Goal: Information Seeking & Learning: Learn about a topic

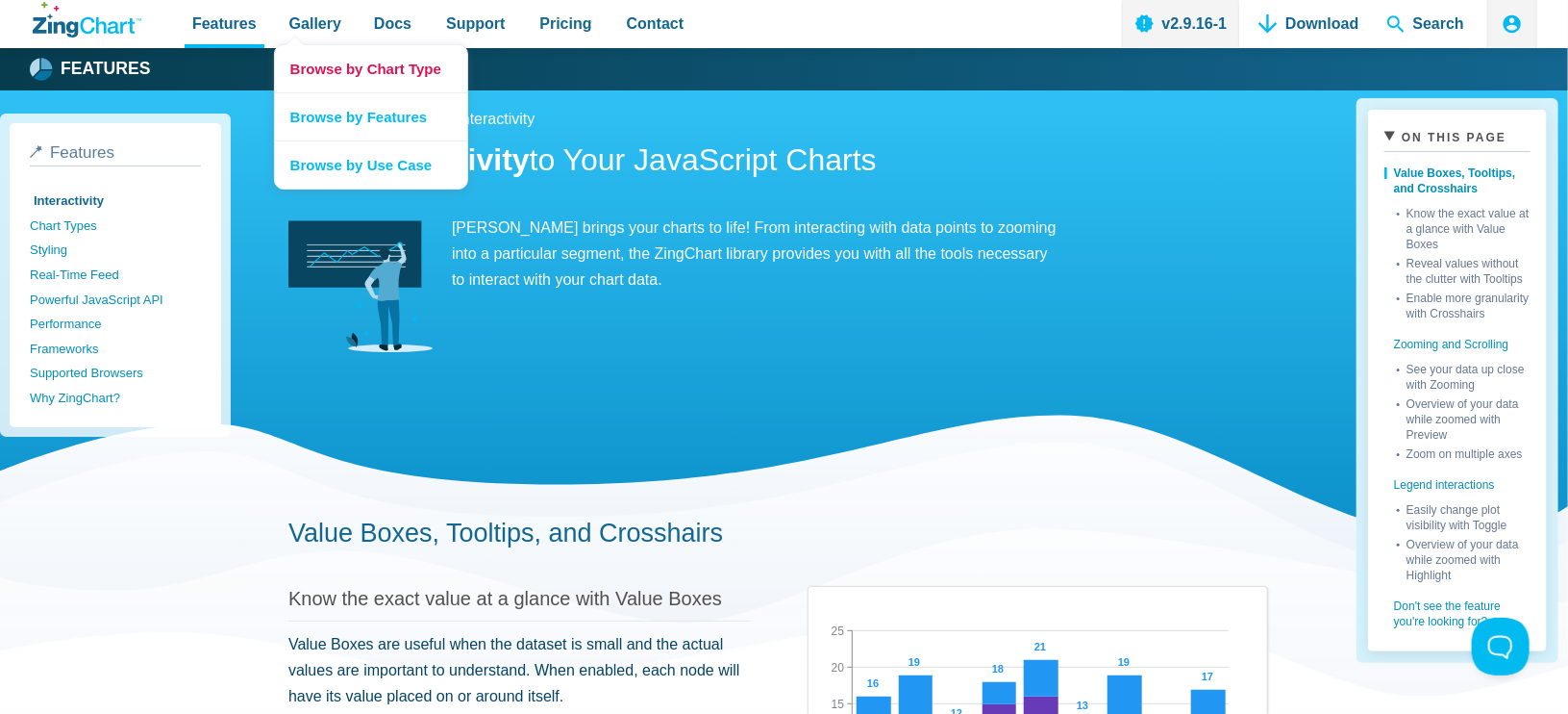
click at [303, 77] on link "Browse by Chart Type" at bounding box center [371, 69] width 192 height 47
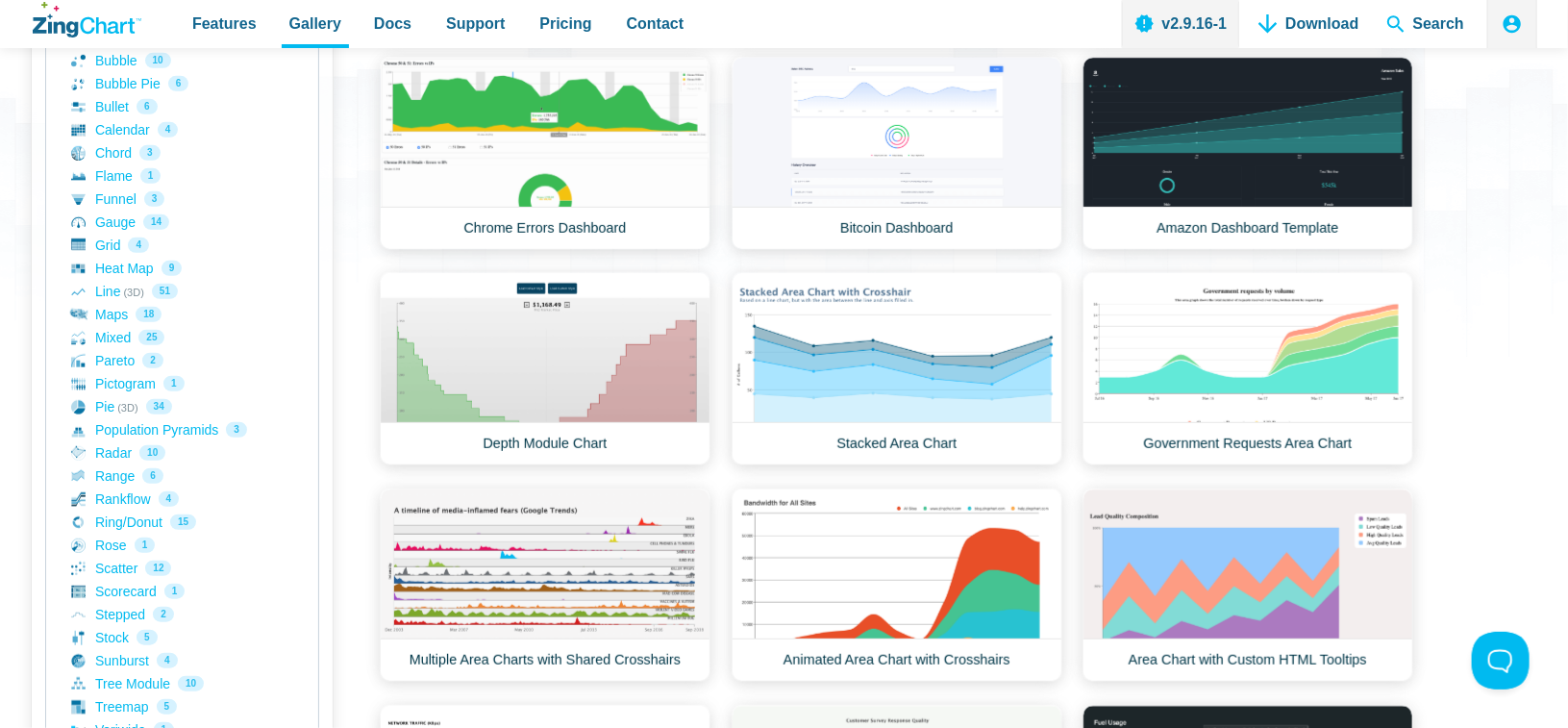
scroll to position [385, 0]
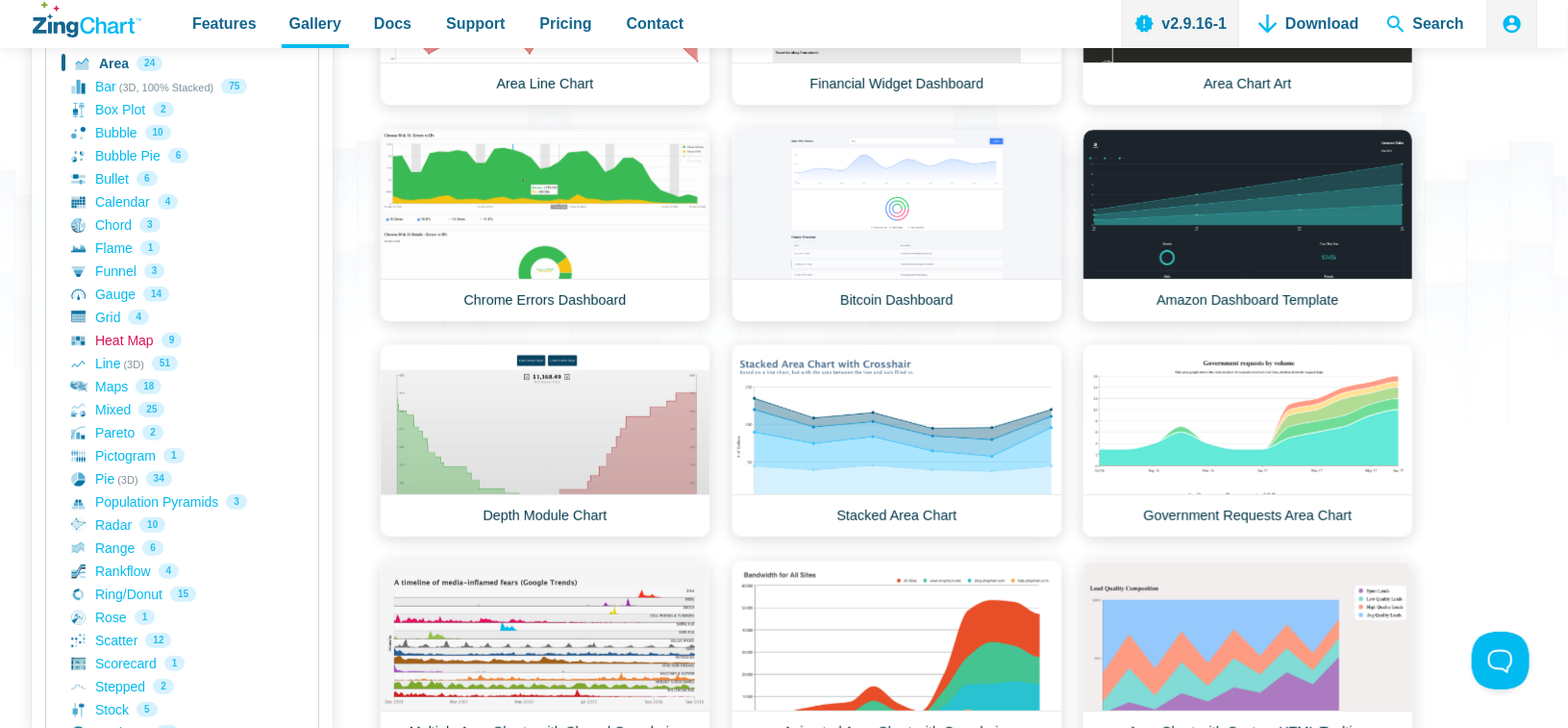
click at [135, 346] on link "Heat Map 9" at bounding box center [182, 341] width 222 height 24
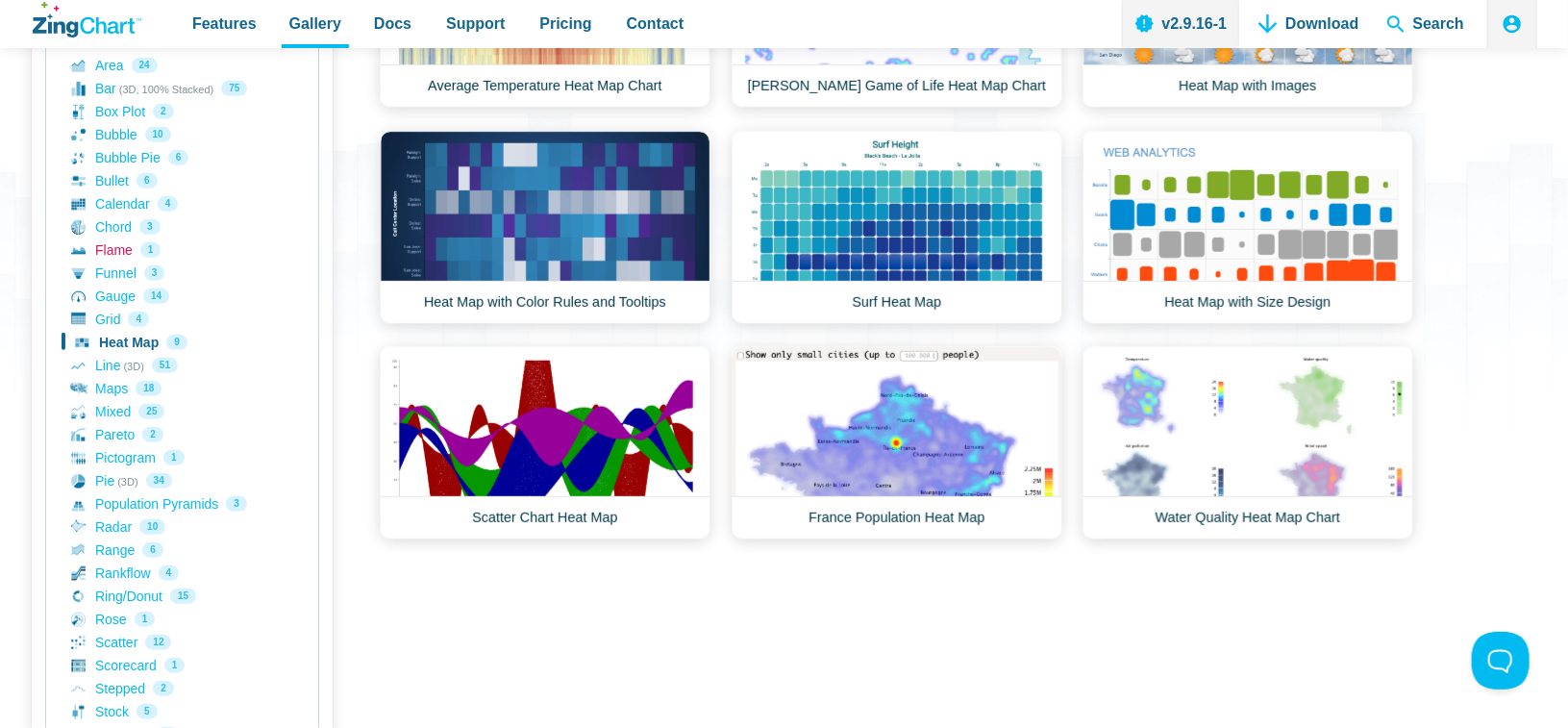
scroll to position [385, 0]
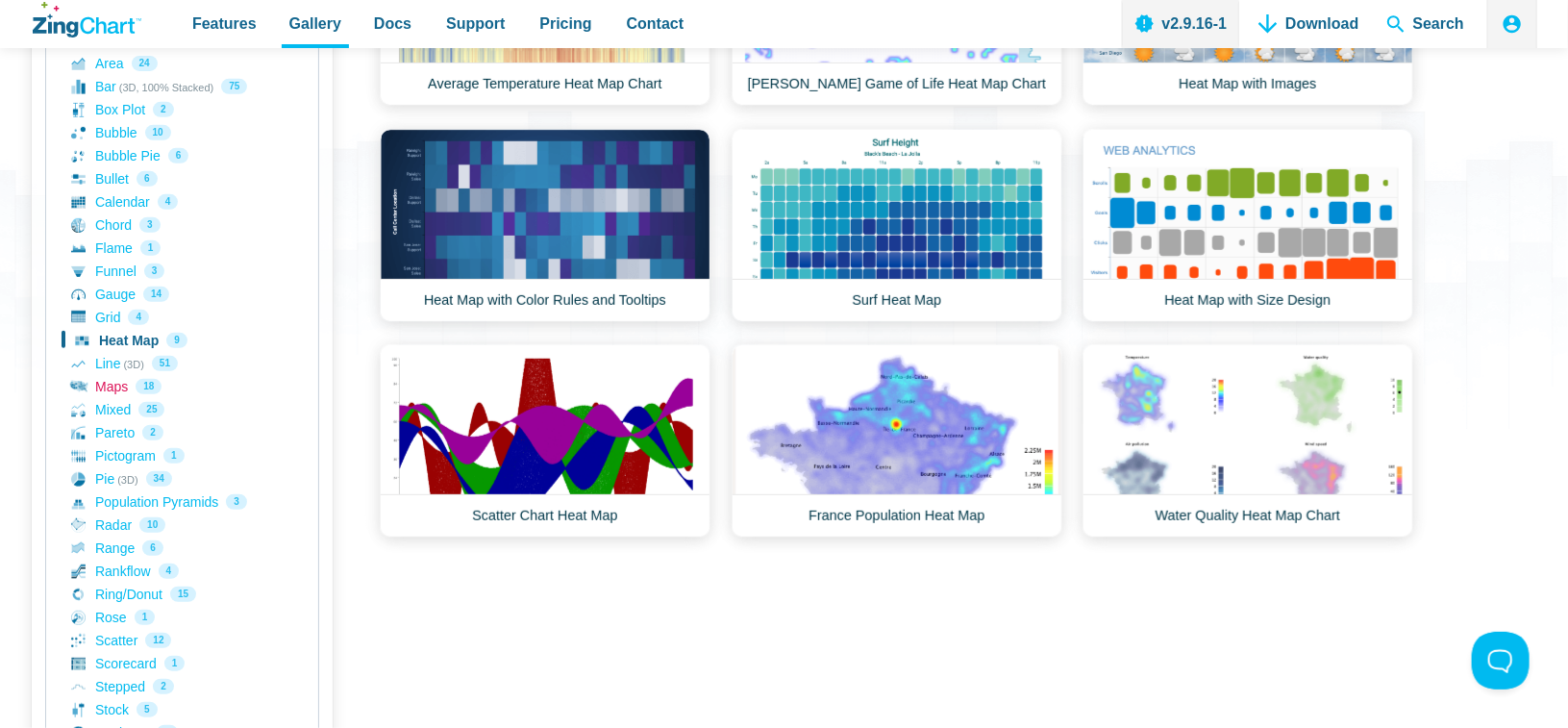
click at [113, 394] on link "Maps 18" at bounding box center [182, 387] width 222 height 24
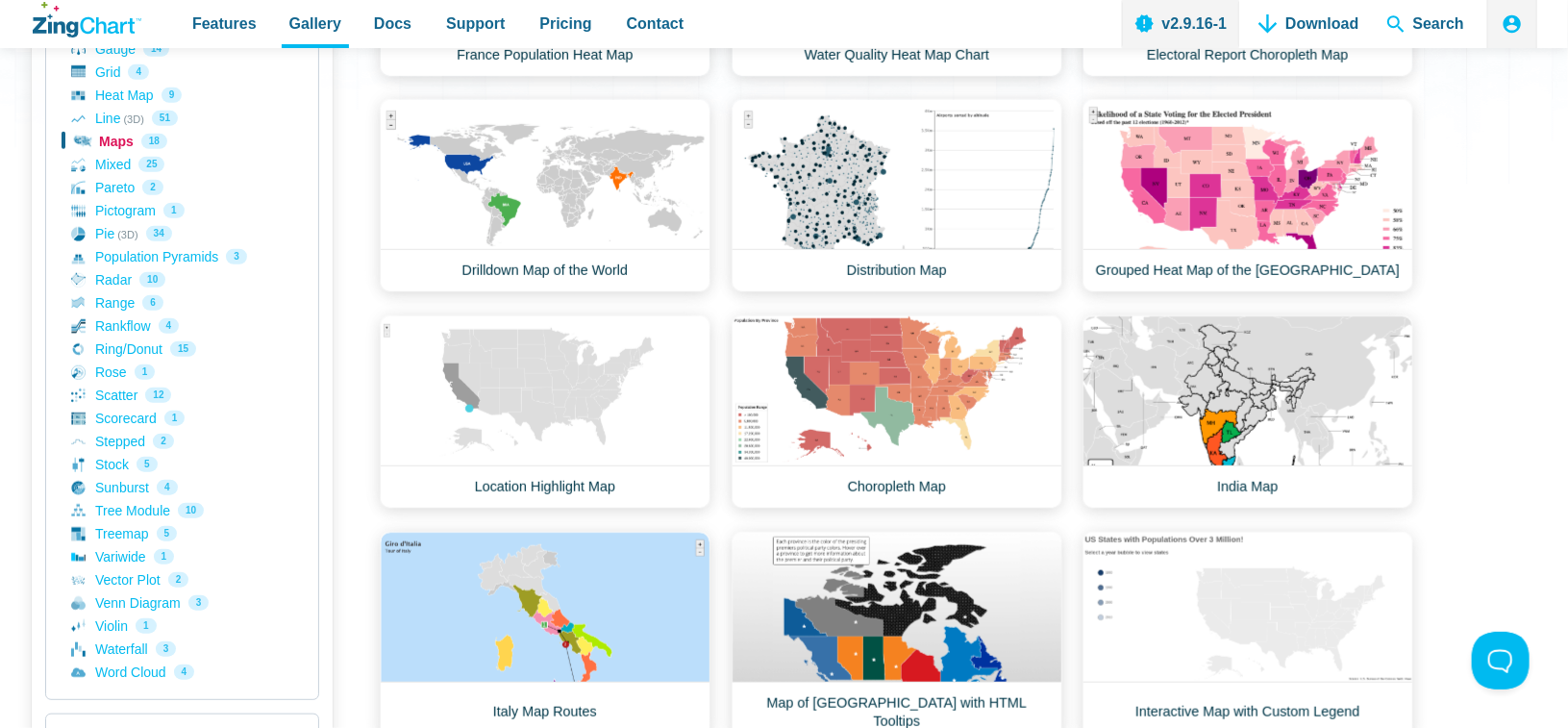
scroll to position [578, 0]
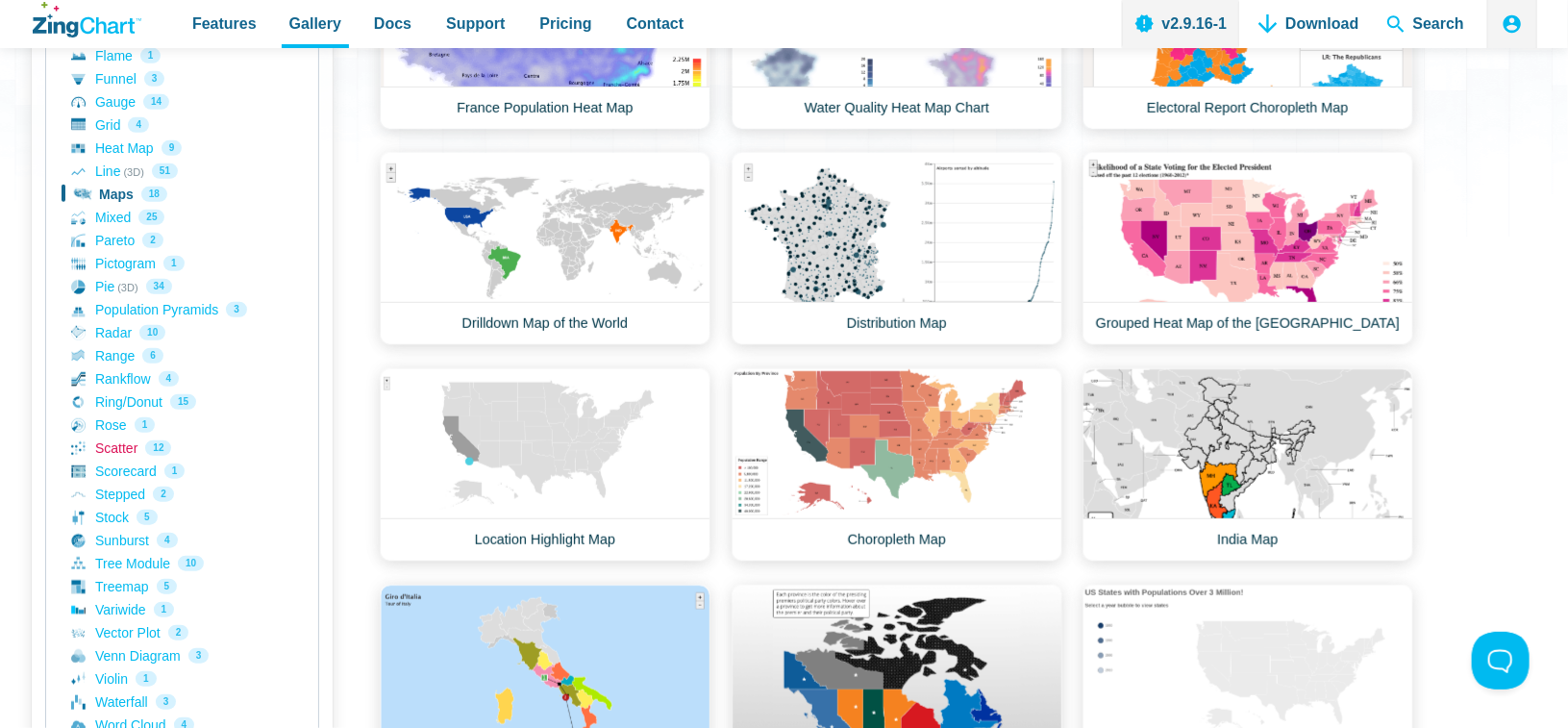
click at [131, 446] on link "Scatter 12" at bounding box center [182, 449] width 222 height 24
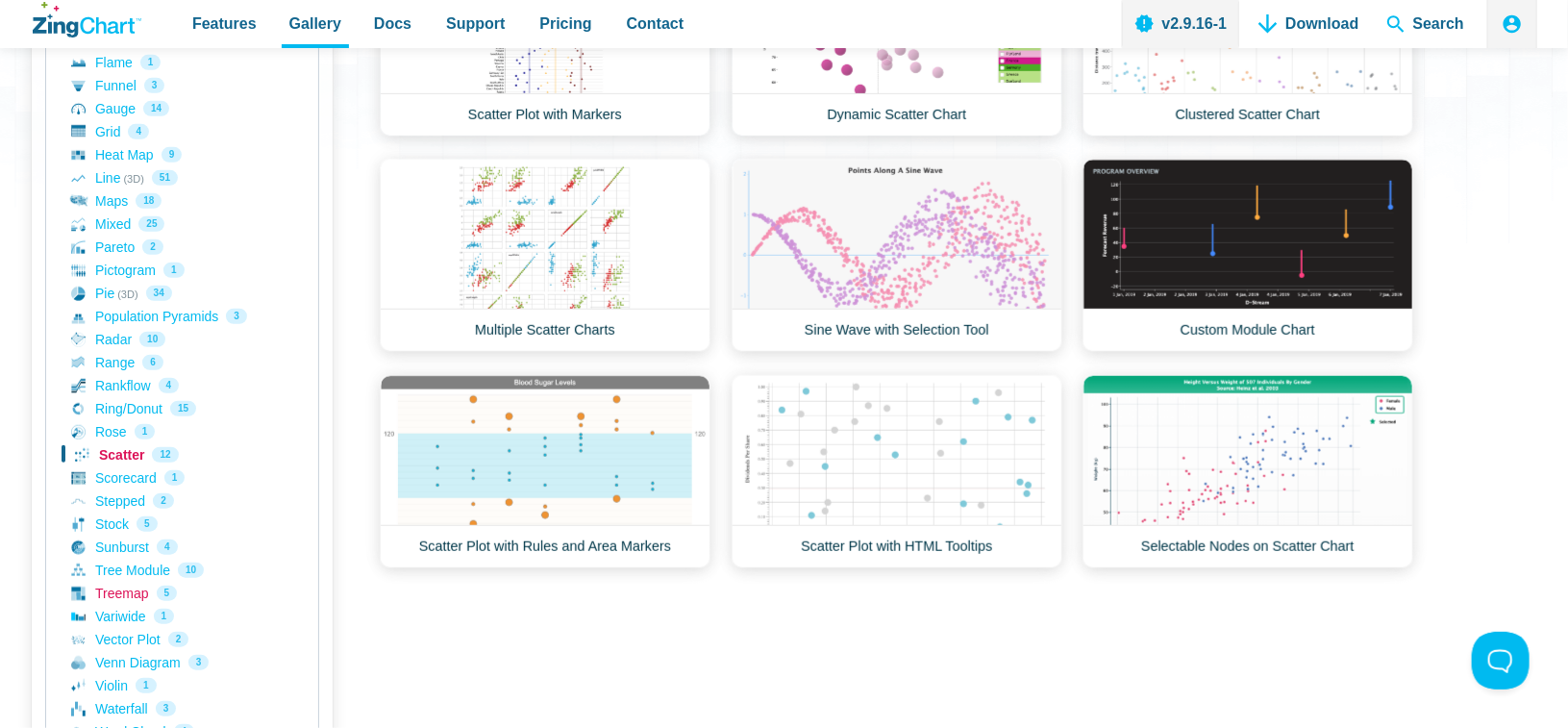
scroll to position [481, 0]
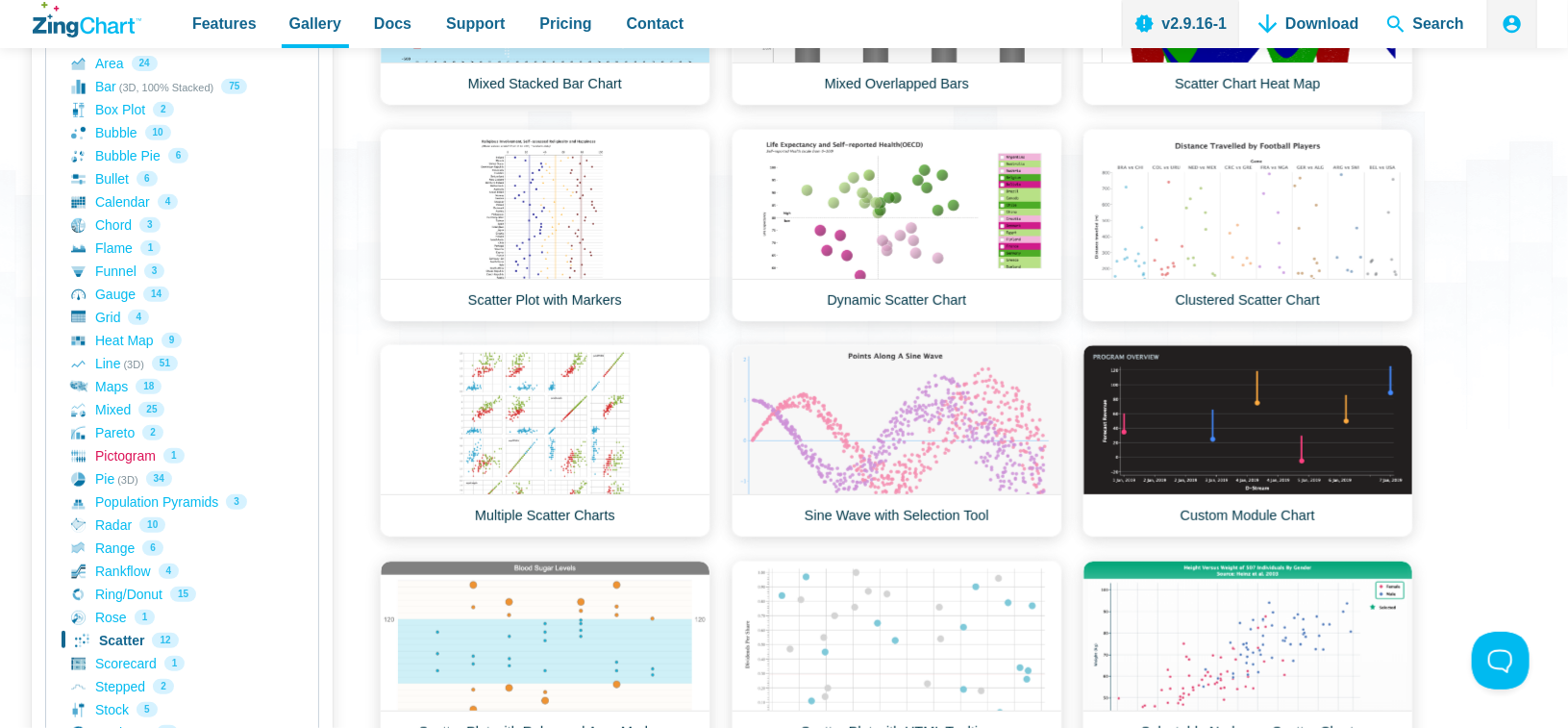
click at [131, 446] on link "Pictogram 1" at bounding box center [182, 456] width 222 height 24
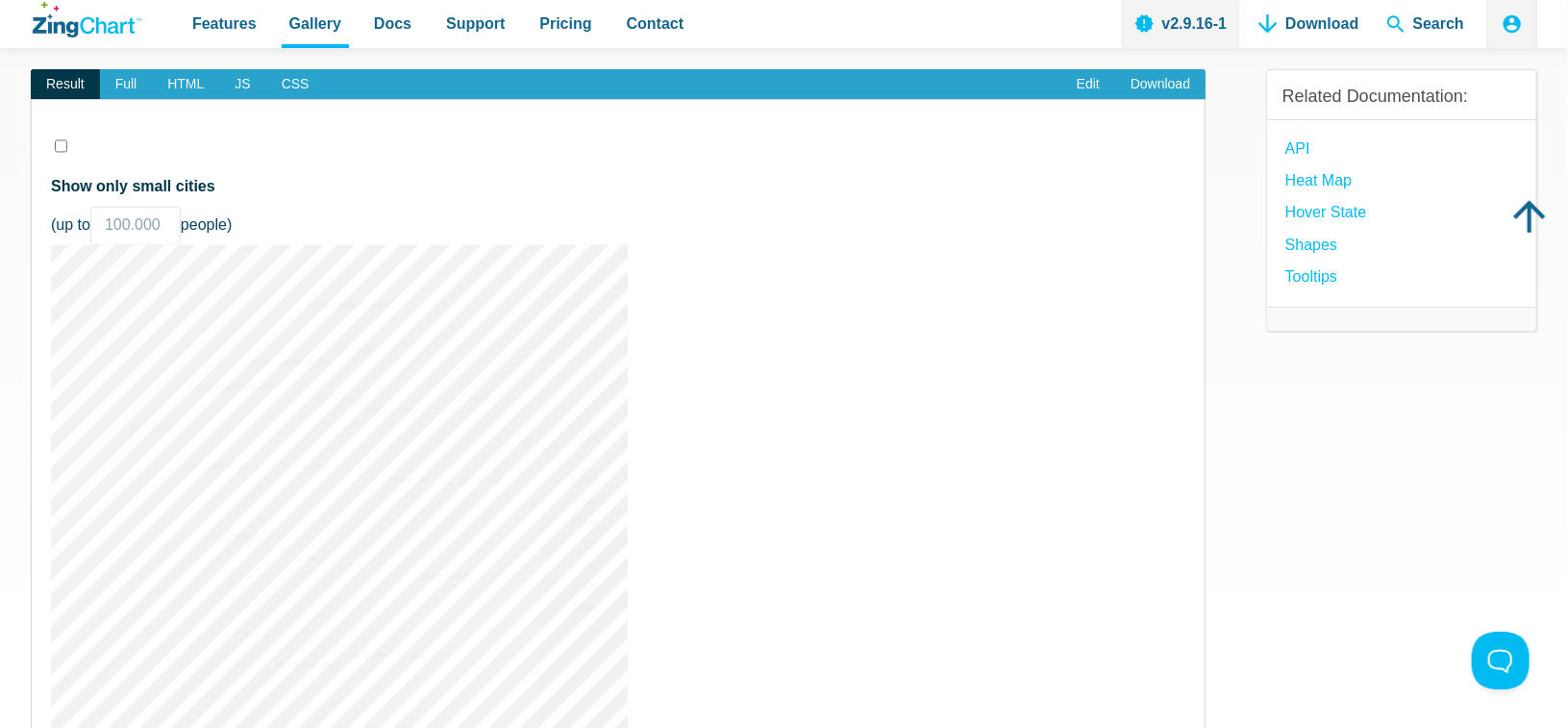
scroll to position [193, 0]
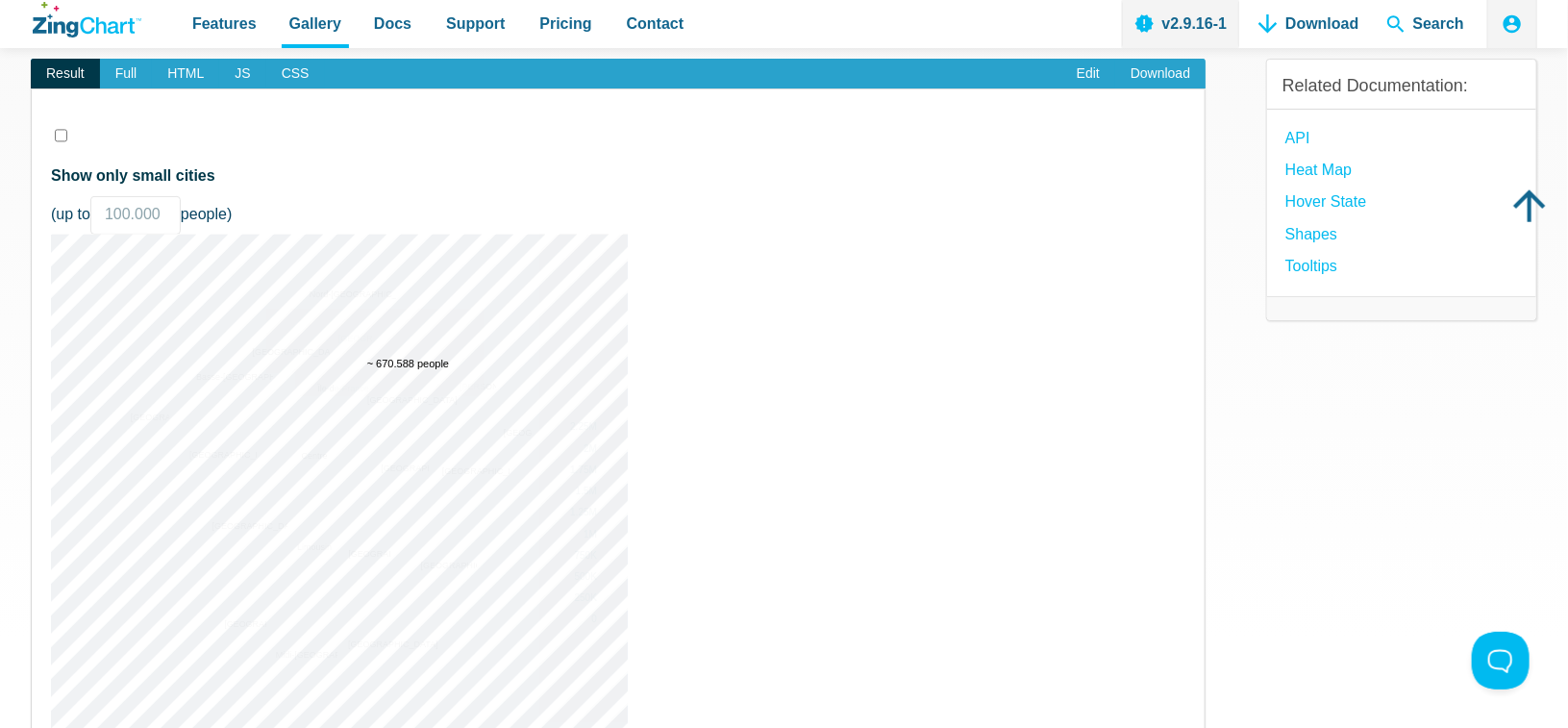
drag, startPoint x: 347, startPoint y: 381, endPoint x: 481, endPoint y: 397, distance: 135.0
click at [481, 396] on img "App Content" at bounding box center [340, 524] width 577 height 578
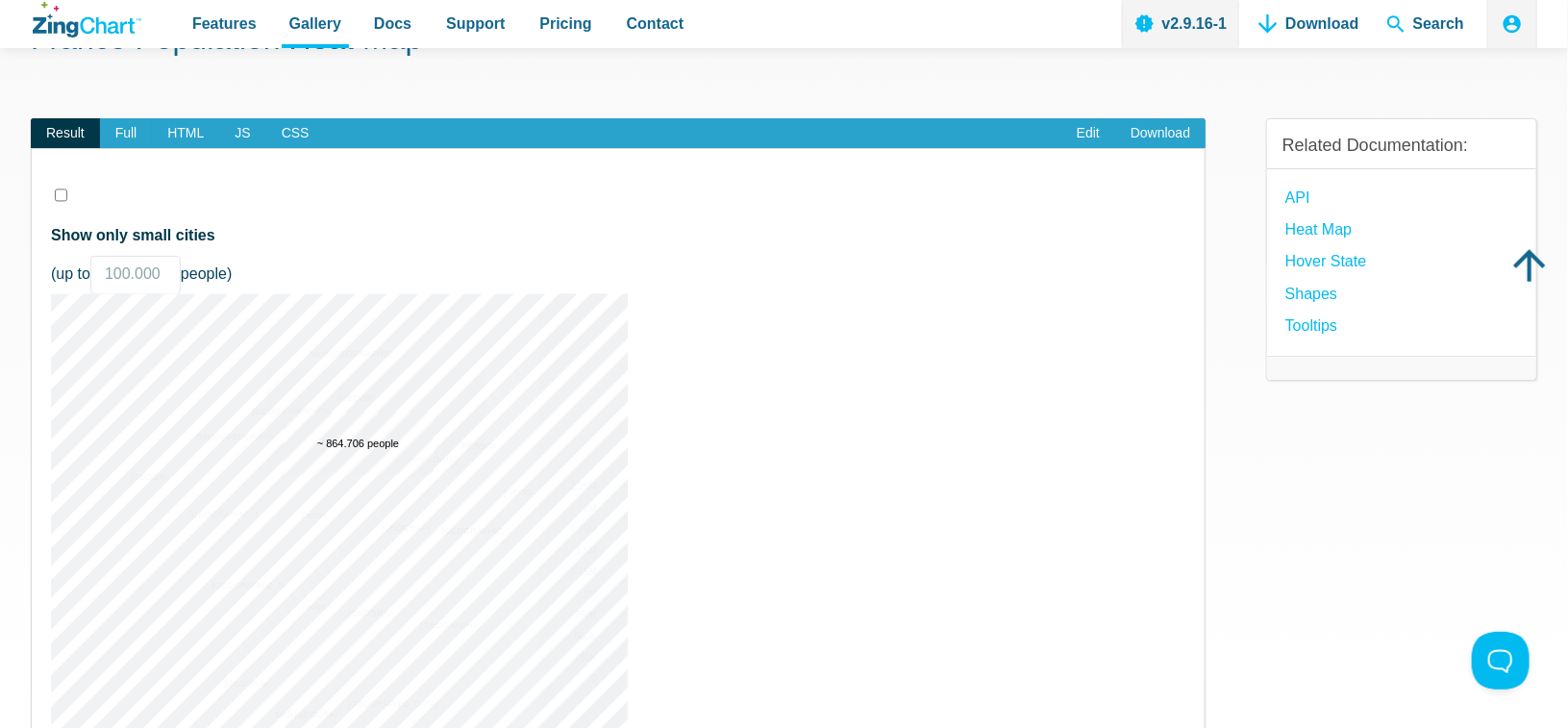
scroll to position [96, 0]
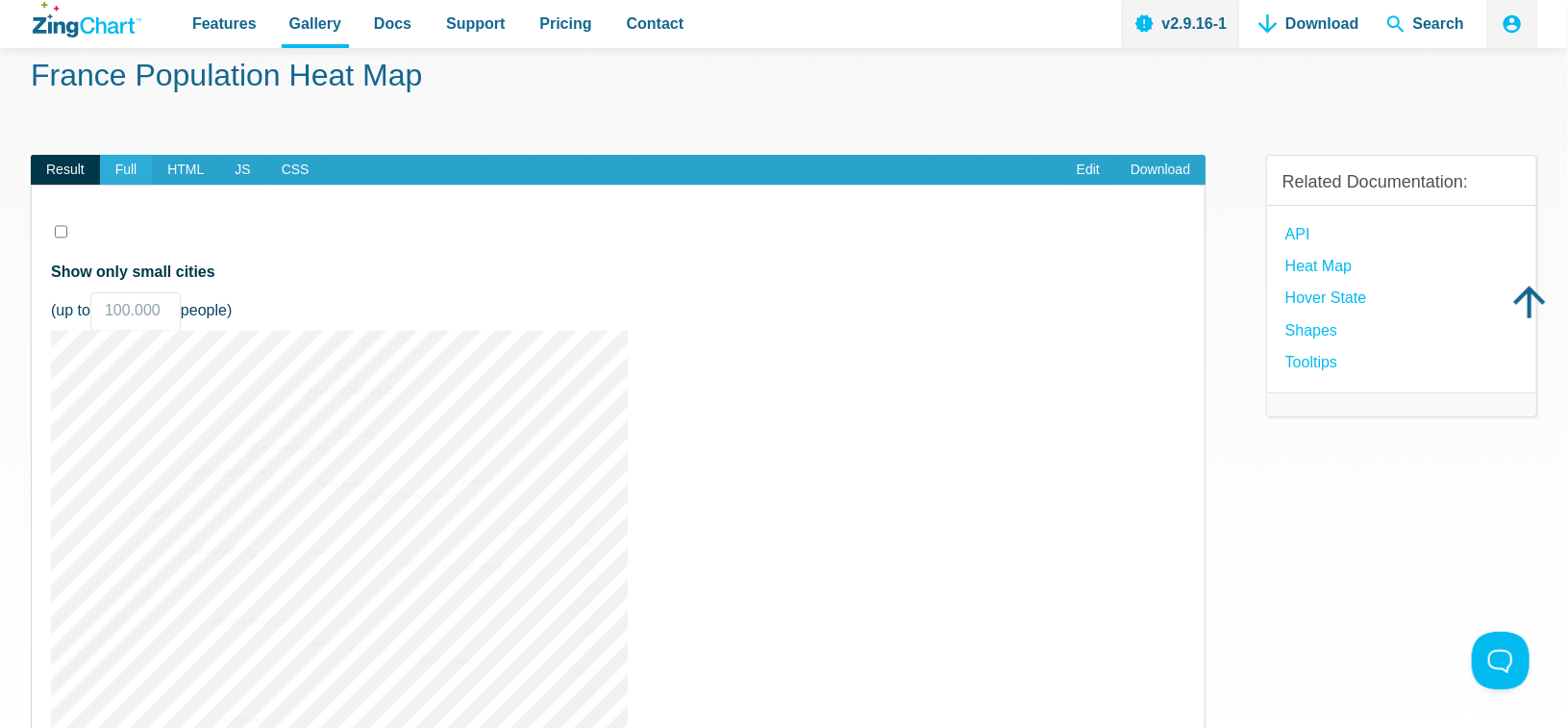
click at [127, 159] on span "Full" at bounding box center [127, 170] width 53 height 30
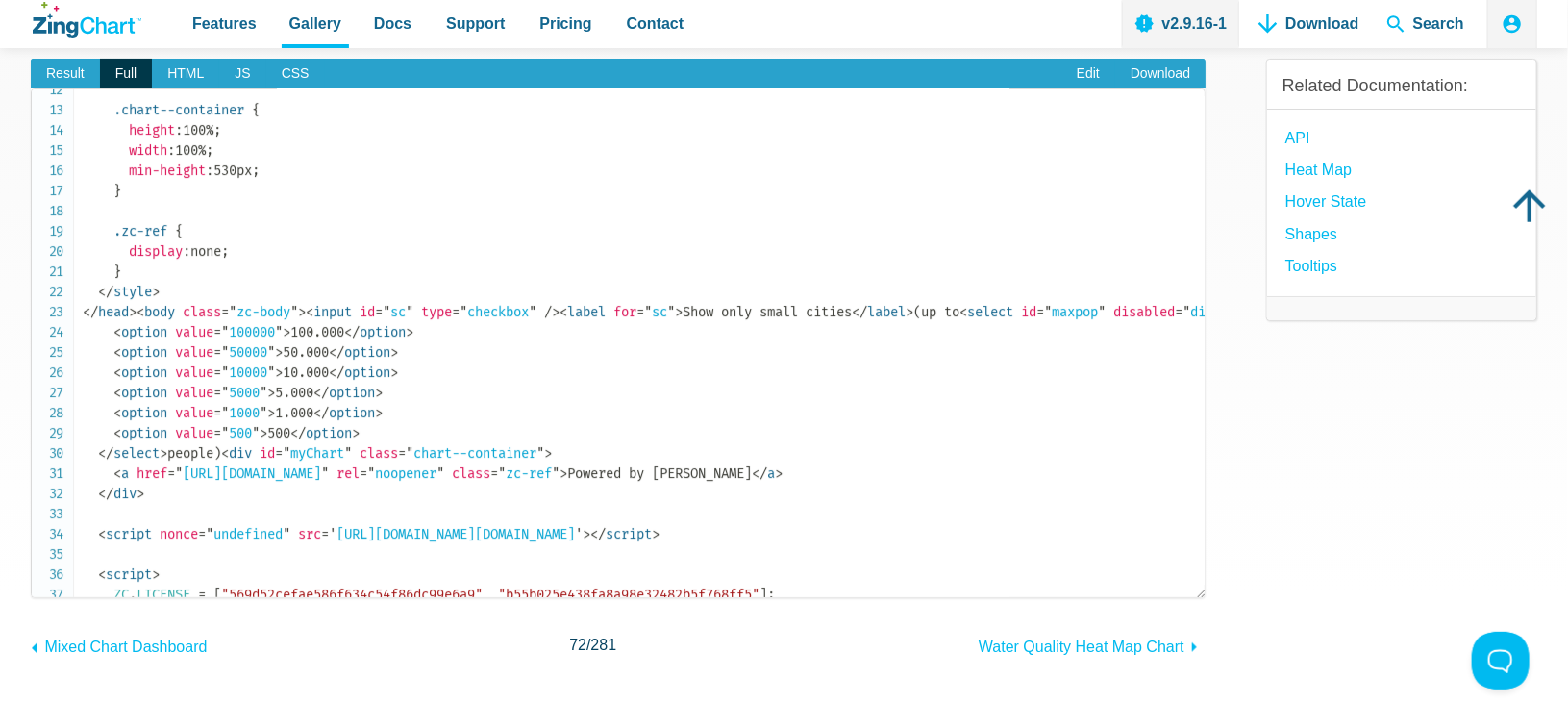
scroll to position [674, 0]
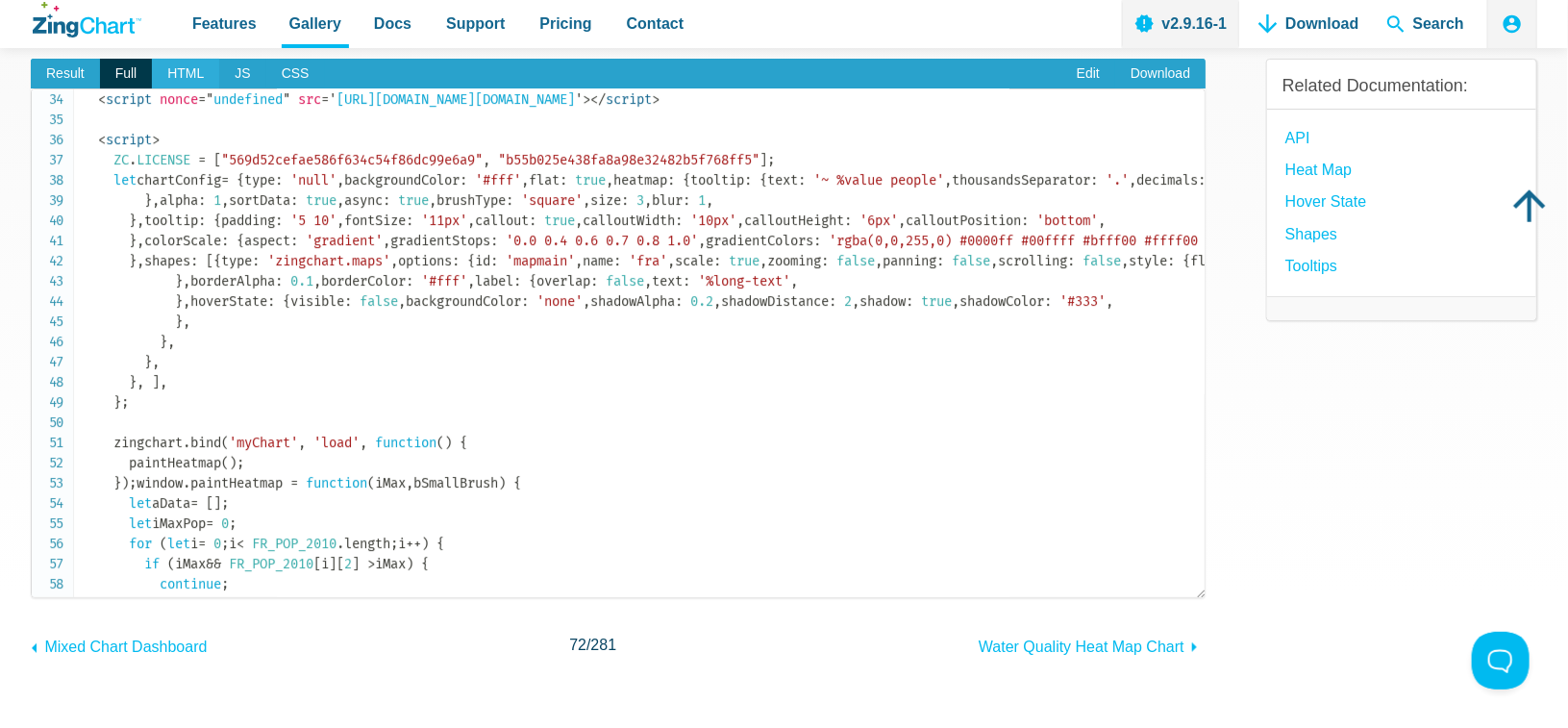
click at [199, 77] on span "HTML" at bounding box center [186, 74] width 68 height 30
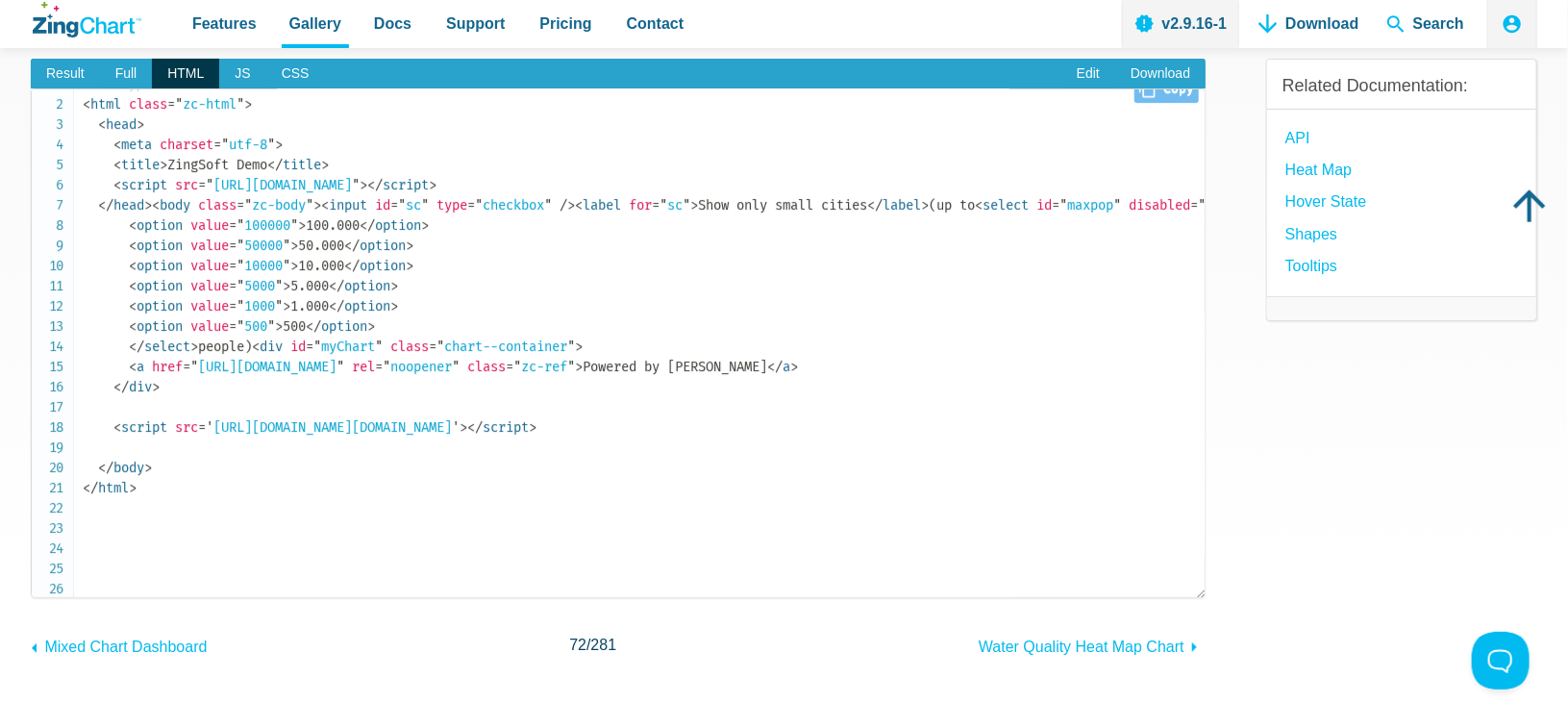
scroll to position [50, 0]
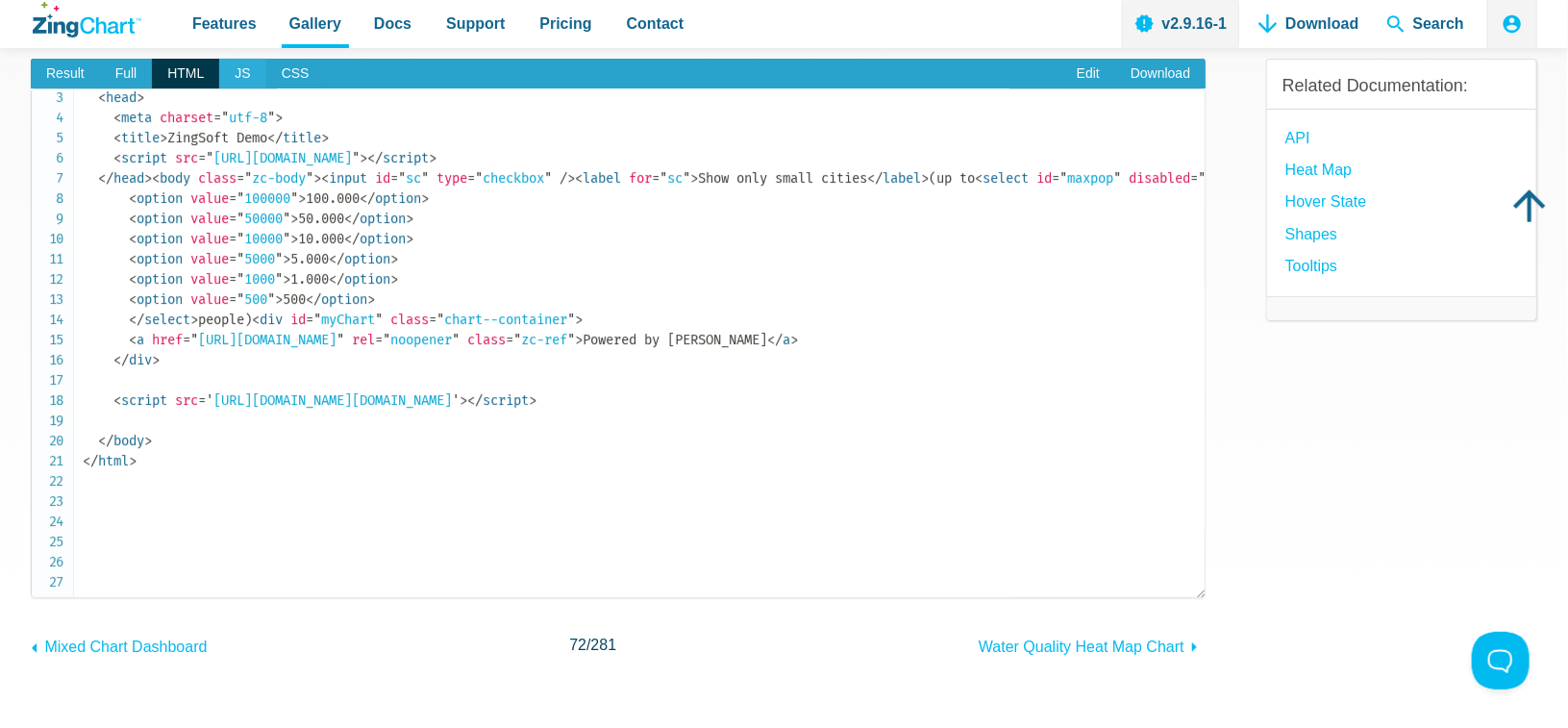
click at [243, 73] on span "JS" at bounding box center [242, 74] width 46 height 30
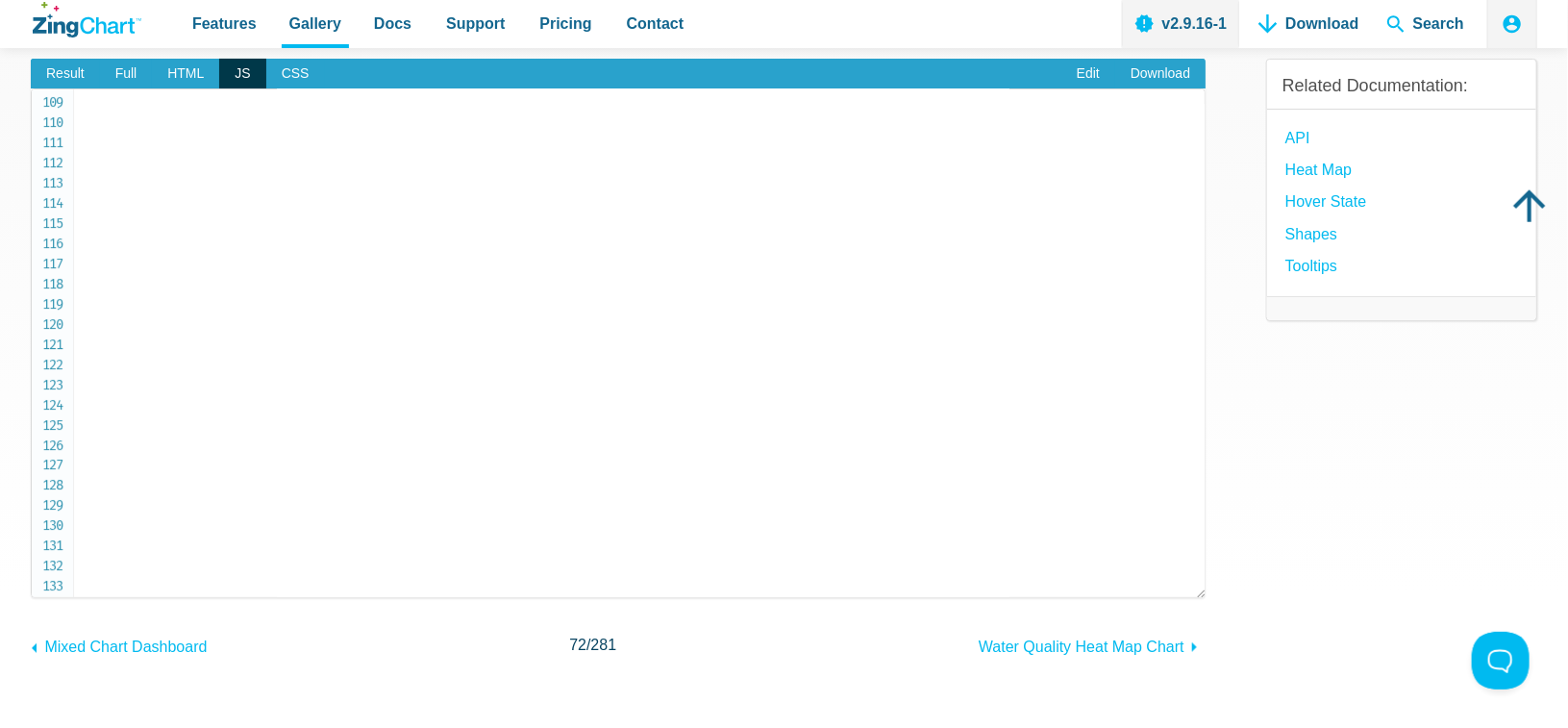
scroll to position [2333, 0]
